Goal: Task Accomplishment & Management: Manage account settings

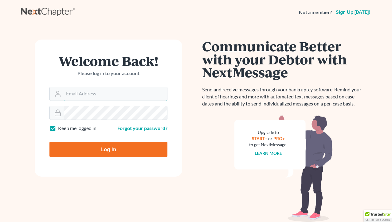
type input "[EMAIL_ADDRESS][DOMAIN_NAME]"
click at [123, 146] on input "Log In" at bounding box center [108, 149] width 118 height 15
type input "Thinking..."
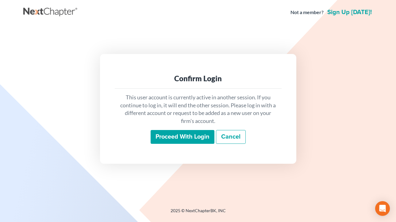
click at [183, 141] on input "Proceed with login" at bounding box center [183, 137] width 64 height 14
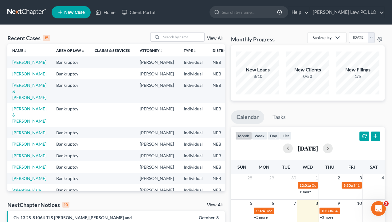
click at [20, 123] on link "Webb, Conley & Korina" at bounding box center [29, 114] width 34 height 17
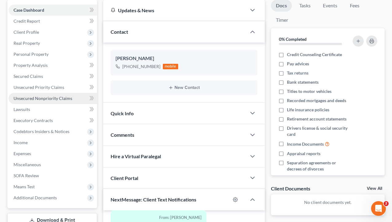
scroll to position [31, 0]
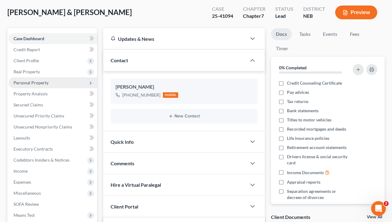
click at [75, 80] on span "Personal Property" at bounding box center [53, 82] width 88 height 11
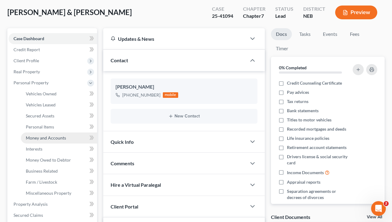
click at [56, 138] on span "Money and Accounts" at bounding box center [46, 137] width 40 height 5
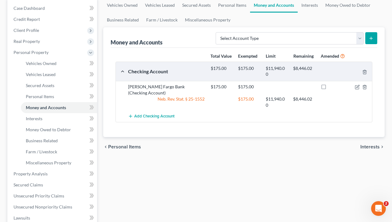
scroll to position [61, 0]
click at [126, 216] on div "Vehicles Owned Vehicles Leased Secured Assets Personal Items Money and Accounts…" at bounding box center [243, 175] width 287 height 354
click at [201, 215] on div "Vehicles Owned Vehicles Leased Secured Assets Personal Items Money and Accounts…" at bounding box center [243, 175] width 287 height 354
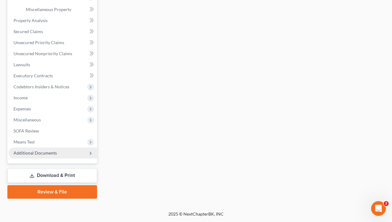
click at [65, 155] on span "Additional Documents" at bounding box center [53, 153] width 88 height 11
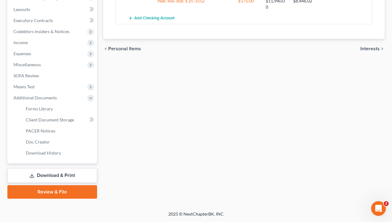
scroll to position [159, 0]
click at [45, 130] on span "PACER Notices" at bounding box center [40, 130] width 29 height 5
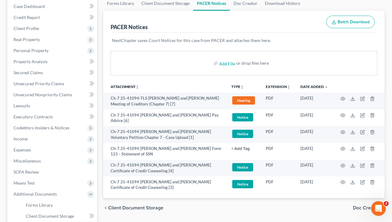
scroll to position [61, 0]
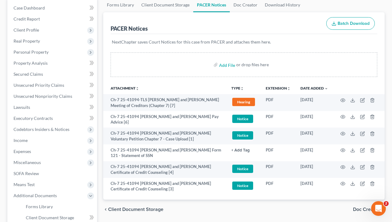
click at [225, 208] on div "chevron_left Client Document Storage Doc Creator chevron_right" at bounding box center [243, 210] width 281 height 20
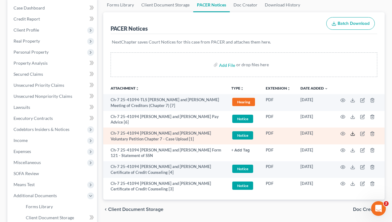
click at [353, 134] on icon at bounding box center [352, 133] width 5 height 5
